Goal: Navigation & Orientation: Find specific page/section

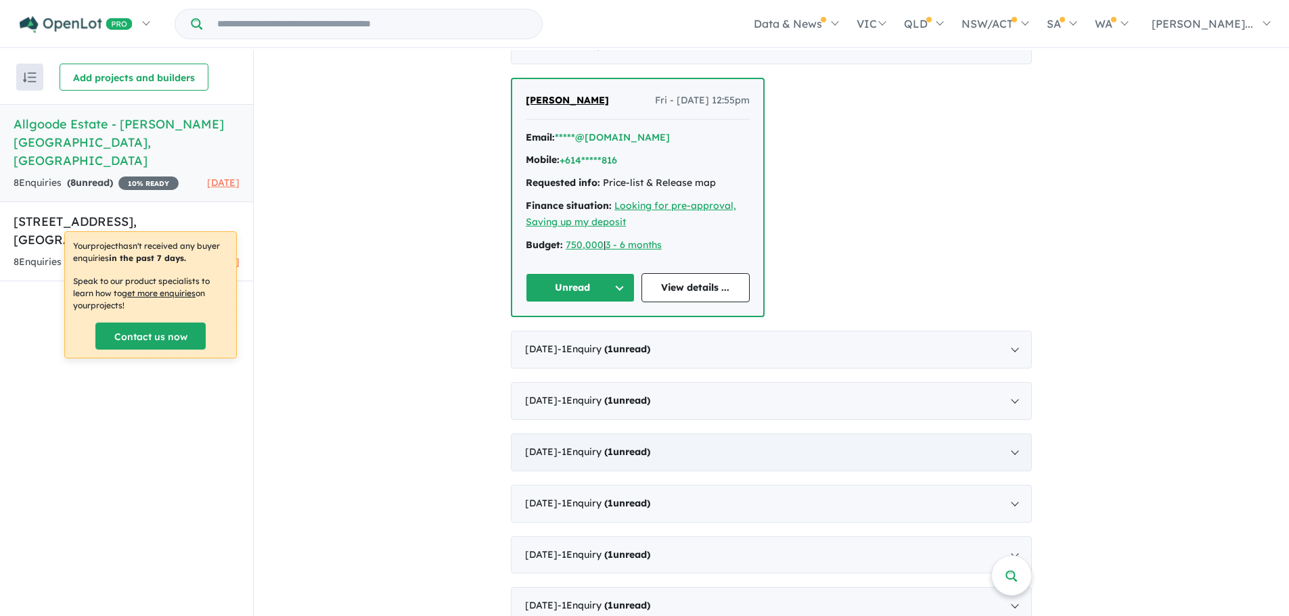
scroll to position [463, 0]
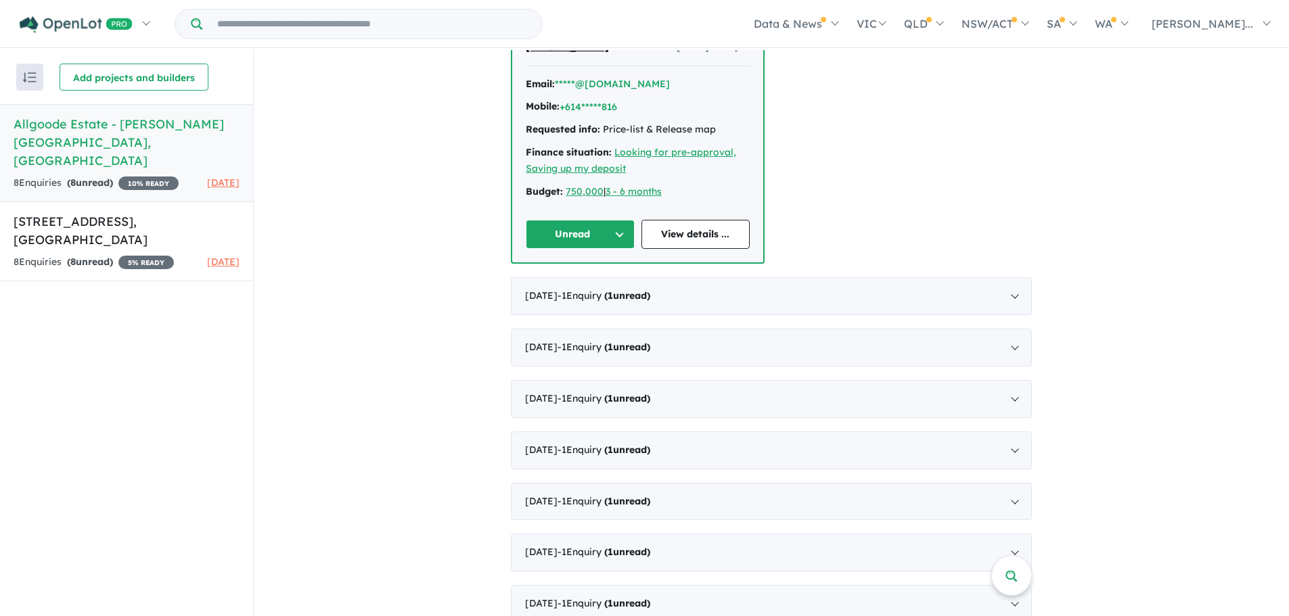
click at [24, 78] on img "button" at bounding box center [30, 77] width 14 height 10
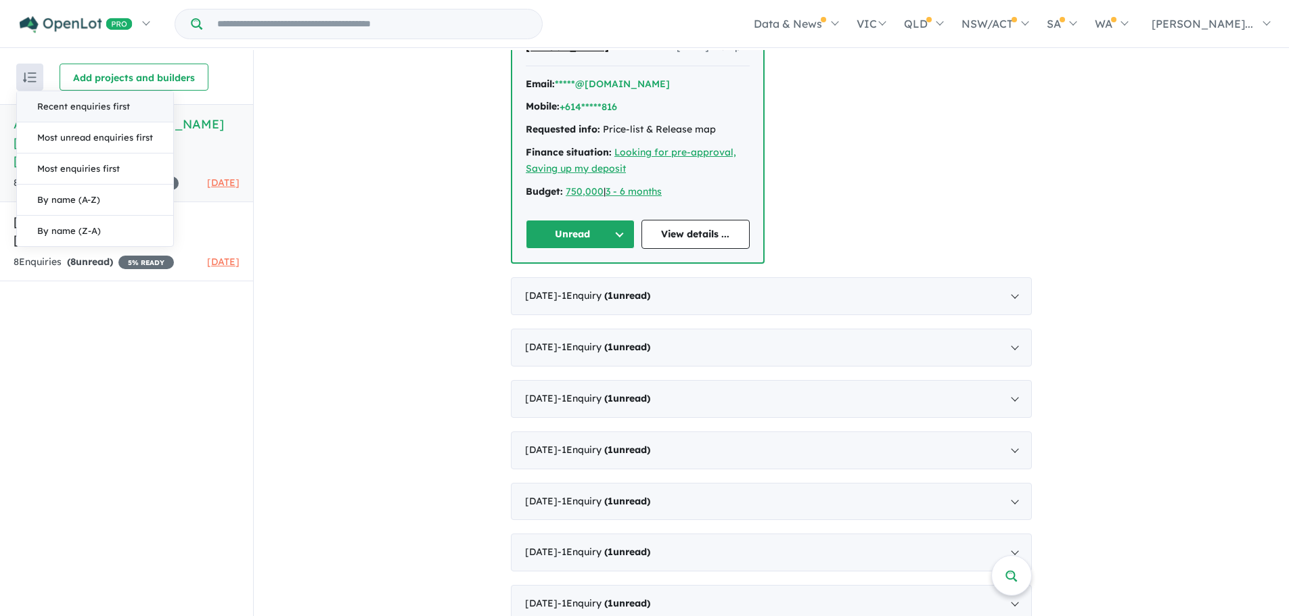
click at [97, 313] on div "Recent enquiries first Most unread enquiries first Most enquiries first By name…" at bounding box center [126, 334] width 253 height 568
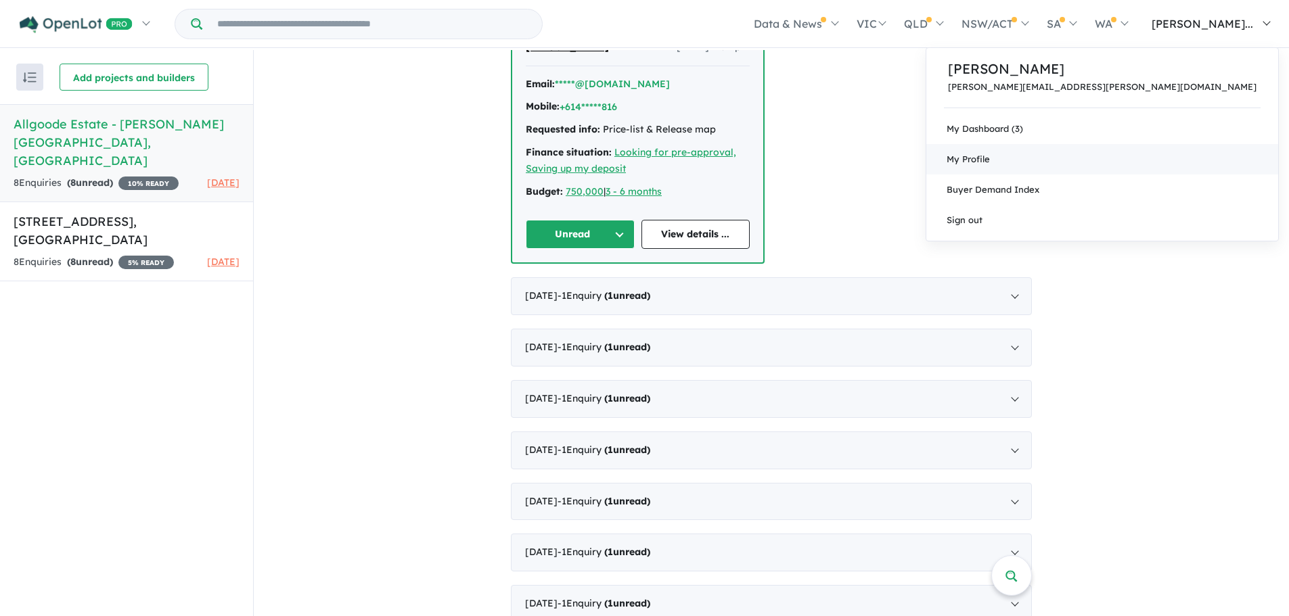
click at [1188, 150] on link "My Profile" at bounding box center [1102, 159] width 352 height 30
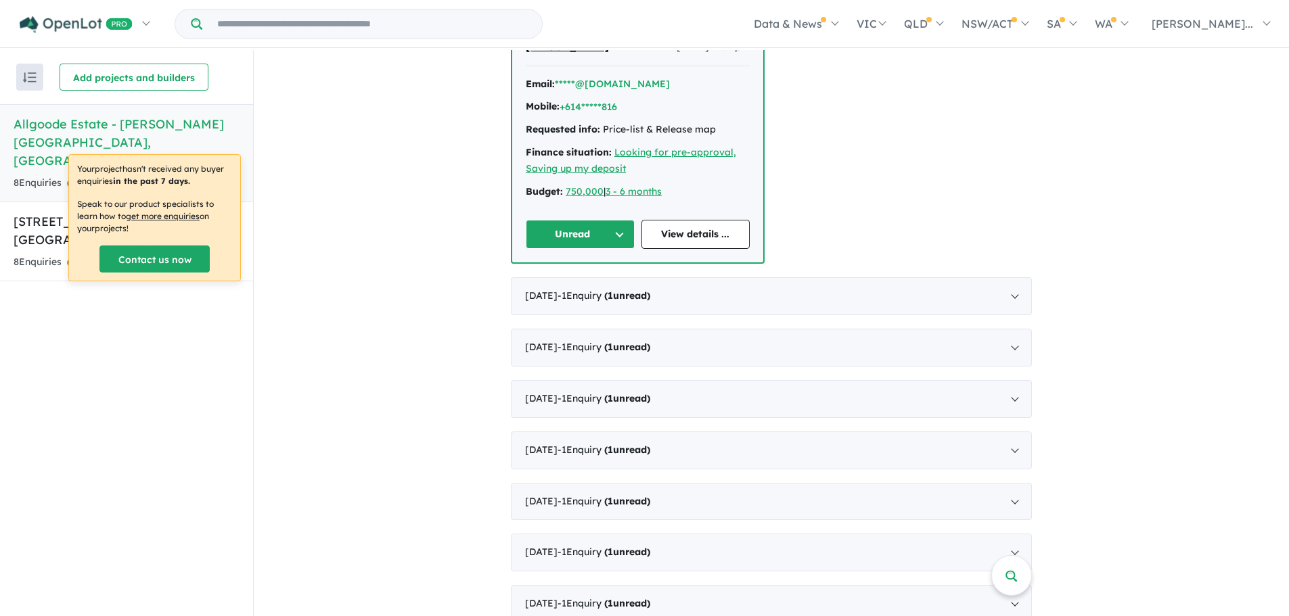
scroll to position [2, 0]
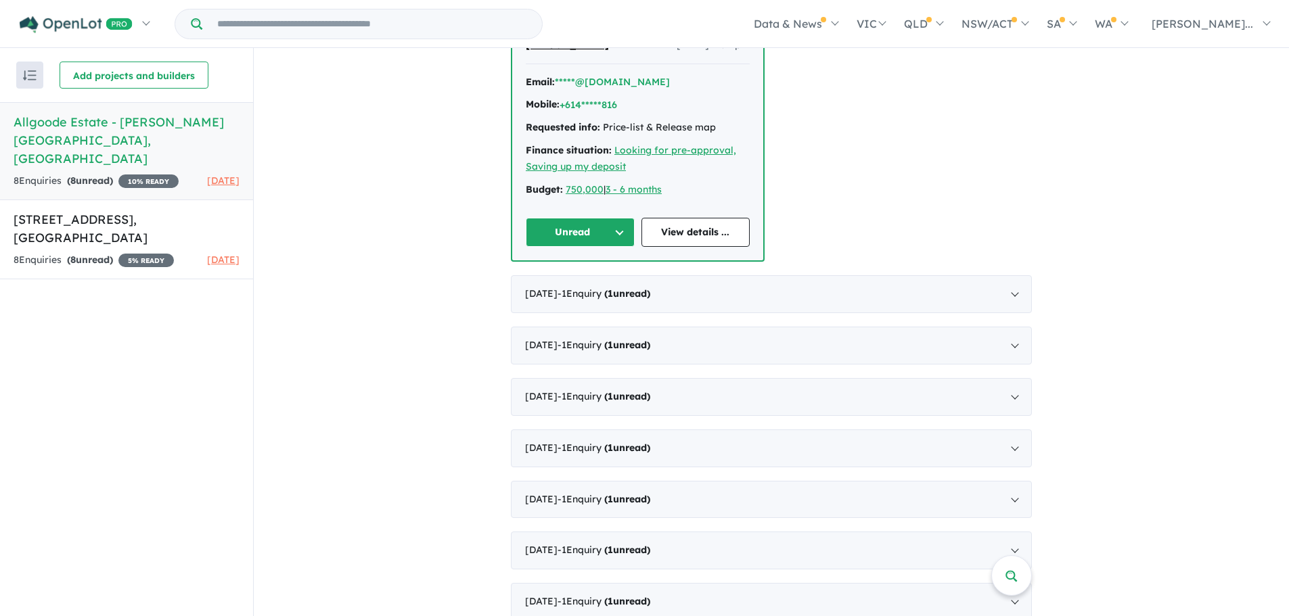
click at [171, 352] on div "Recent enquiries first Most unread enquiries first Most enquiries first By name…" at bounding box center [126, 332] width 253 height 568
click at [133, 210] on h5 "100 Le Grande Avenue - Orana , WA" at bounding box center [127, 228] width 226 height 37
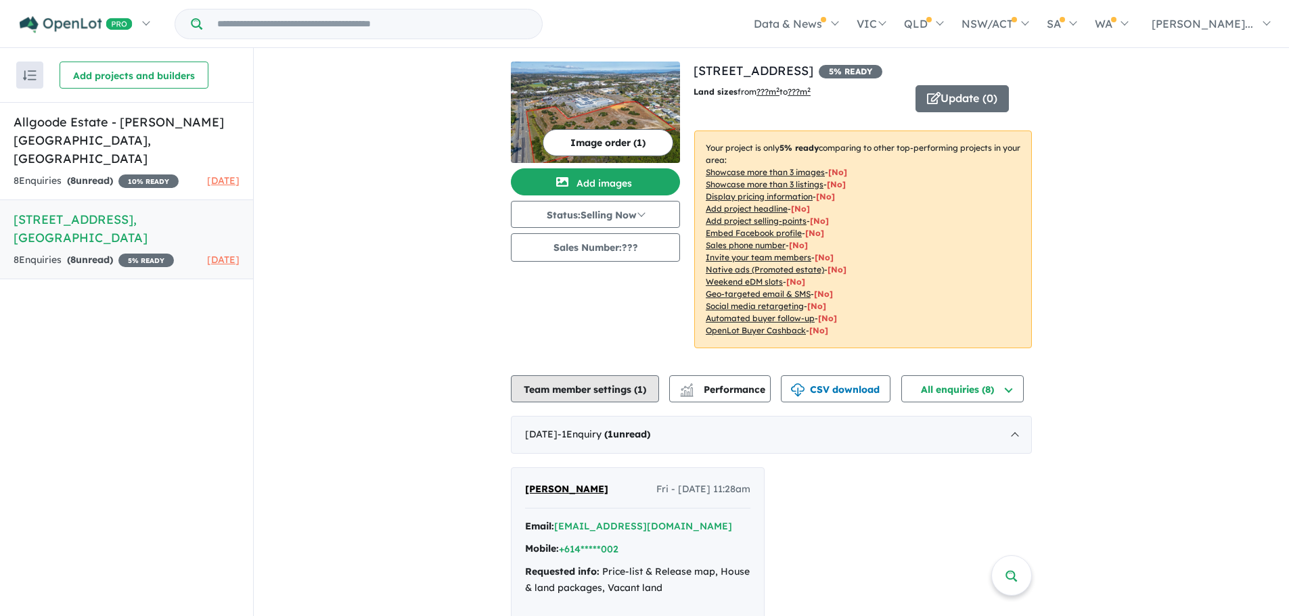
click at [587, 394] on button "Team member settings ( 1 )" at bounding box center [585, 389] width 148 height 27
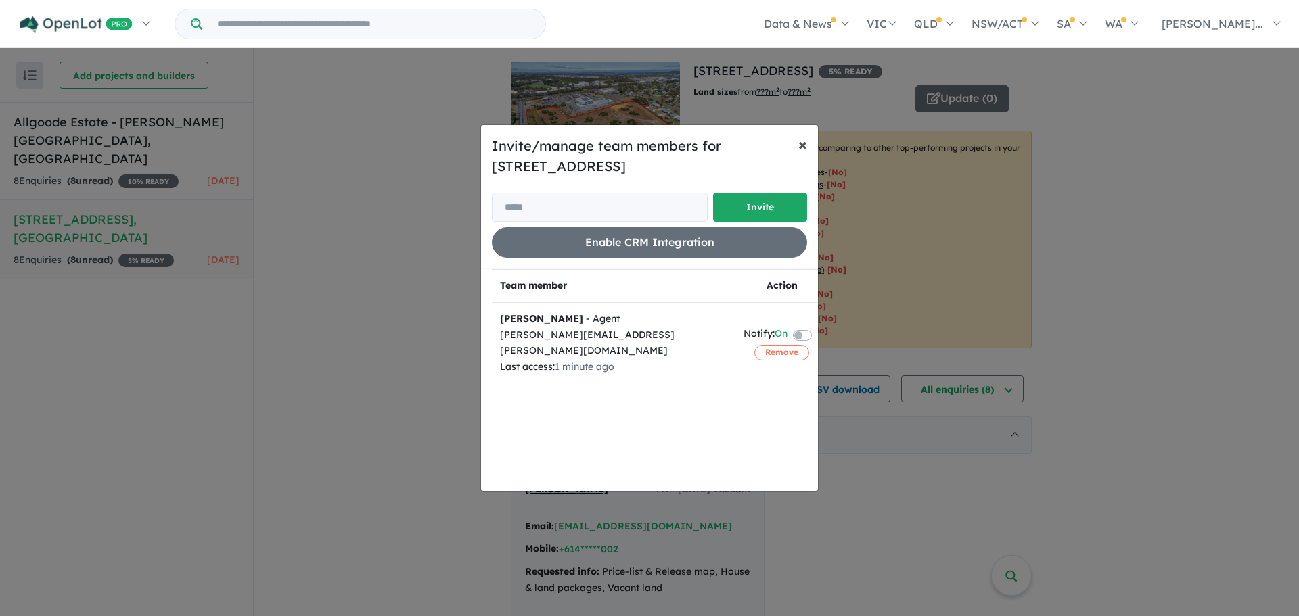
click at [804, 147] on span "×" at bounding box center [802, 144] width 9 height 20
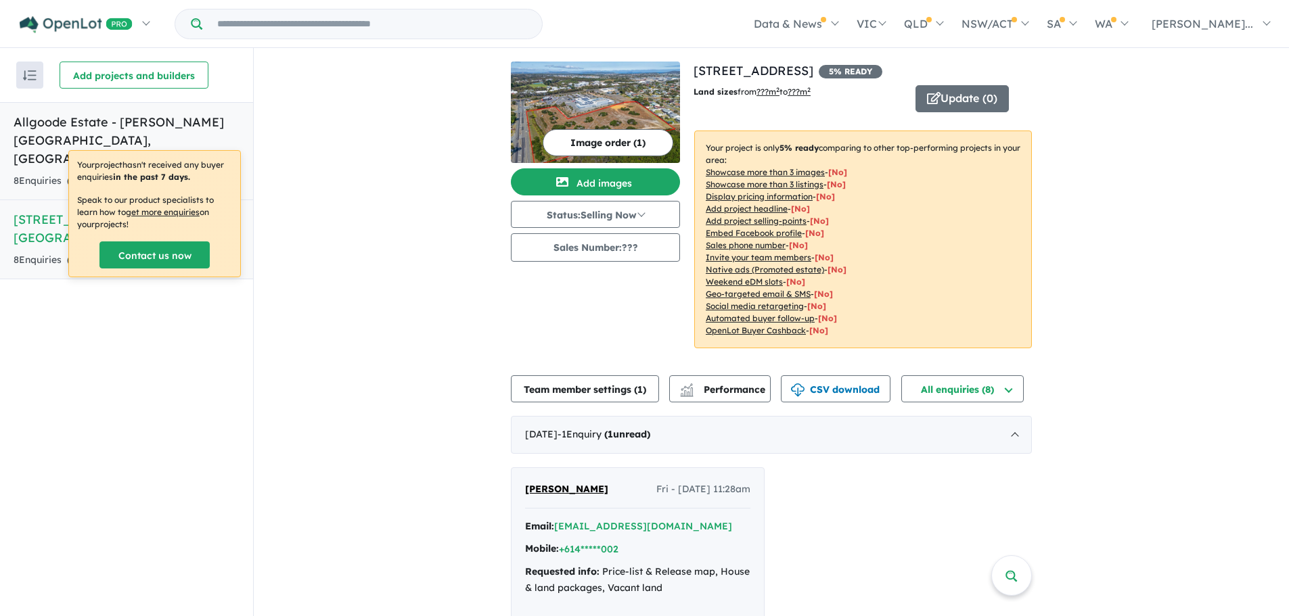
click at [113, 123] on h5 "Allgoode Estate - Goode Beach , WA" at bounding box center [127, 140] width 226 height 55
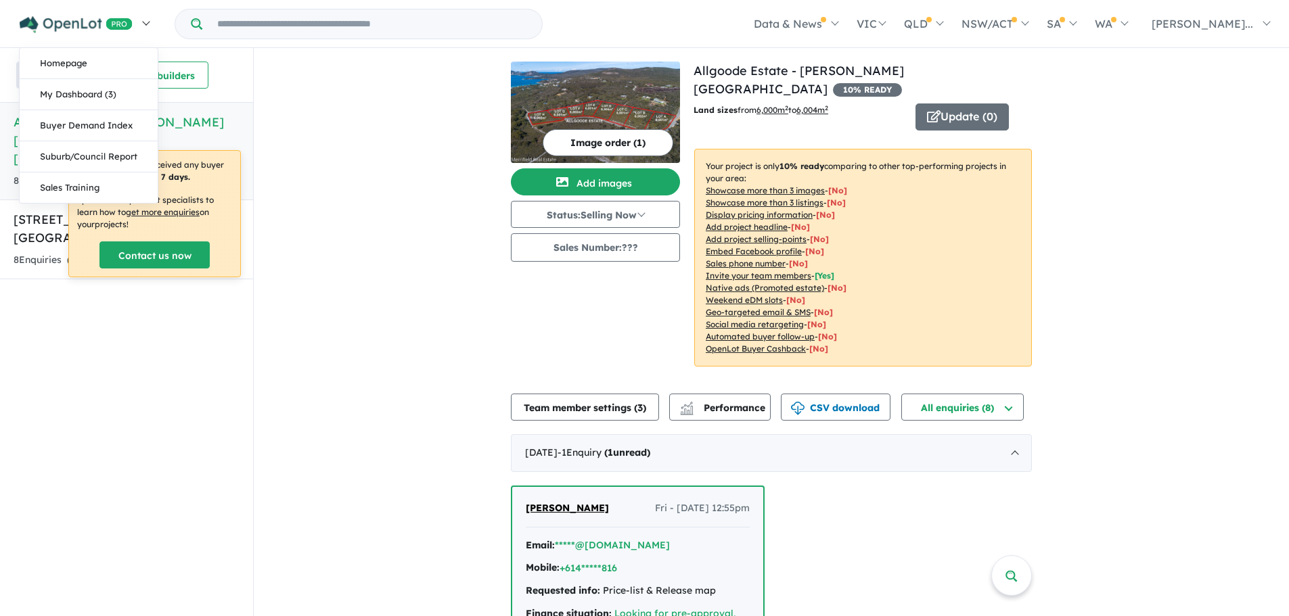
click at [149, 26] on link at bounding box center [84, 23] width 148 height 47
click at [76, 66] on link "Homepage" at bounding box center [89, 63] width 138 height 31
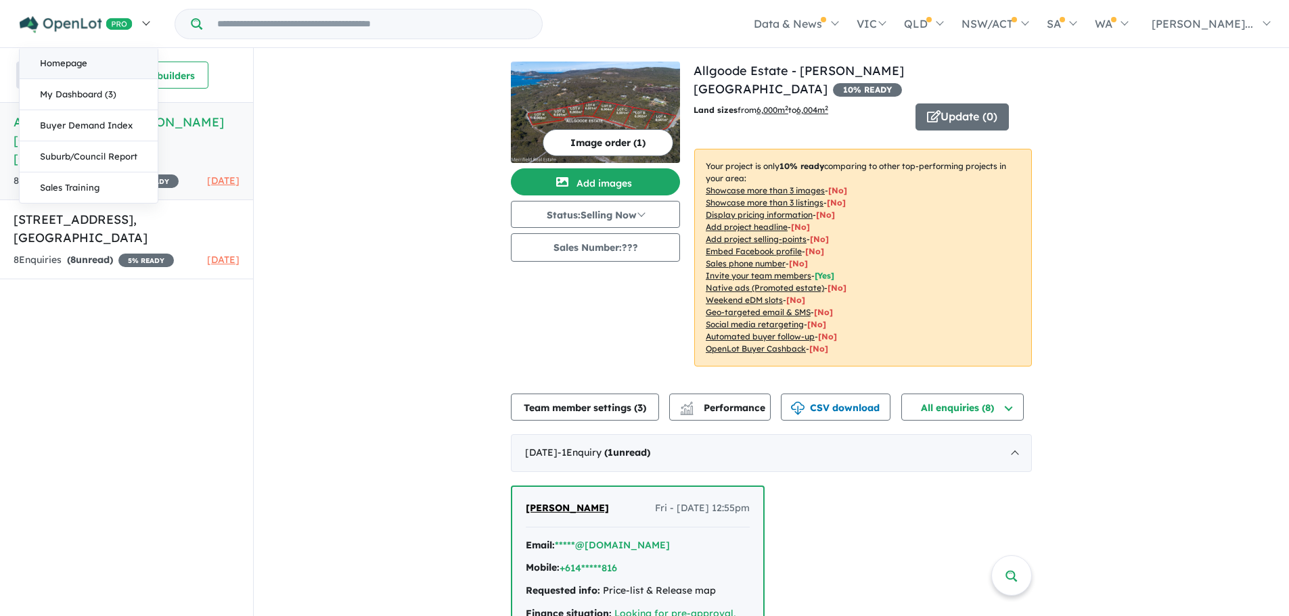
click at [58, 68] on link "Homepage" at bounding box center [89, 63] width 138 height 31
click at [59, 62] on link "Homepage" at bounding box center [89, 63] width 138 height 31
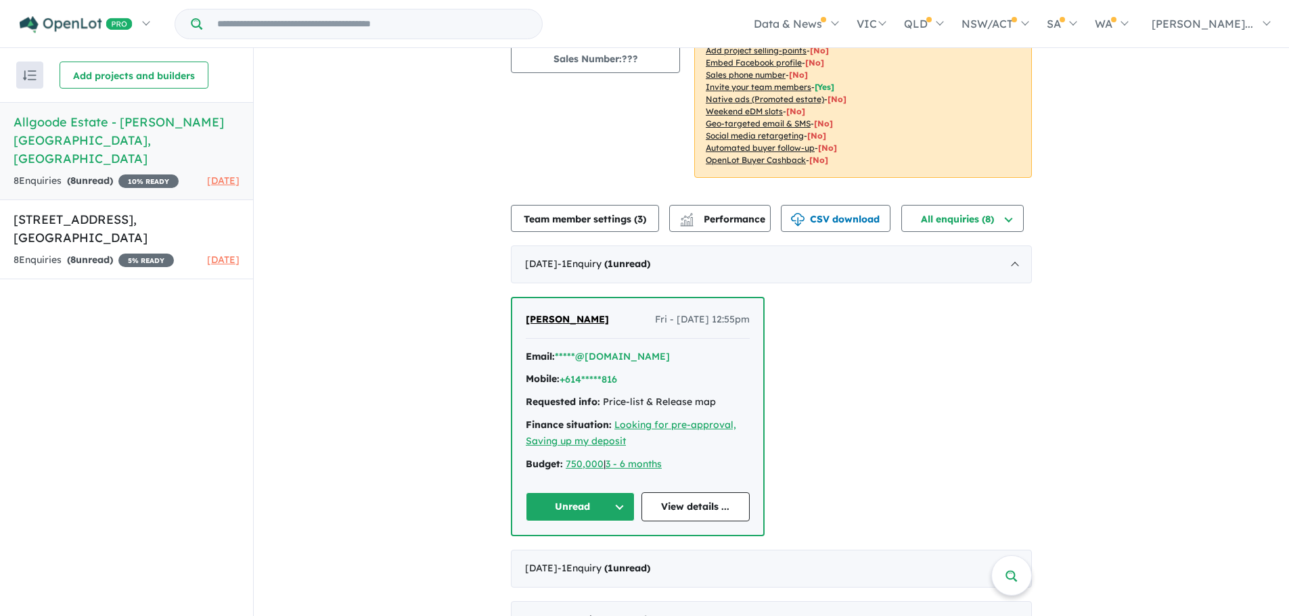
scroll to position [463, 0]
